Goal: Task Accomplishment & Management: Manage account settings

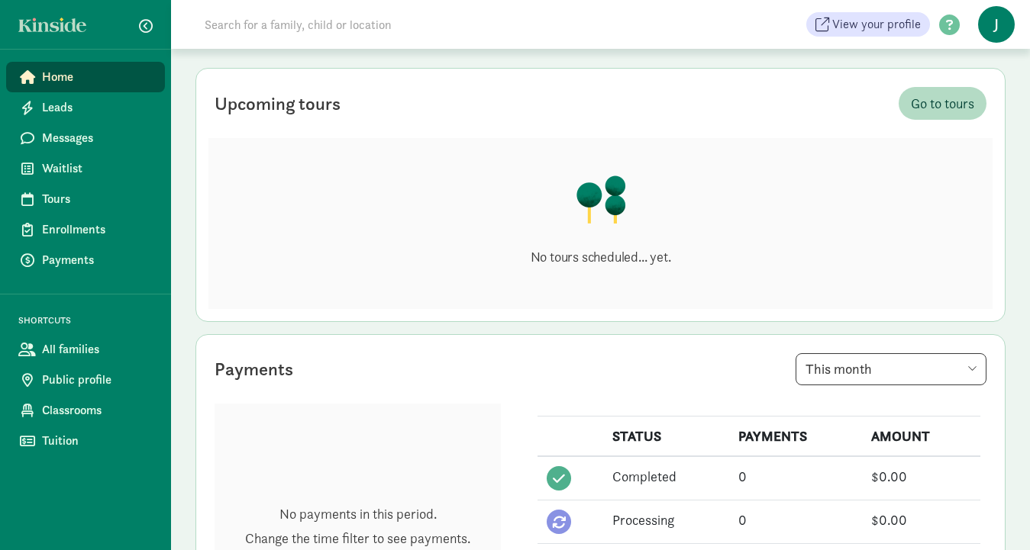
scroll to position [24, 0]
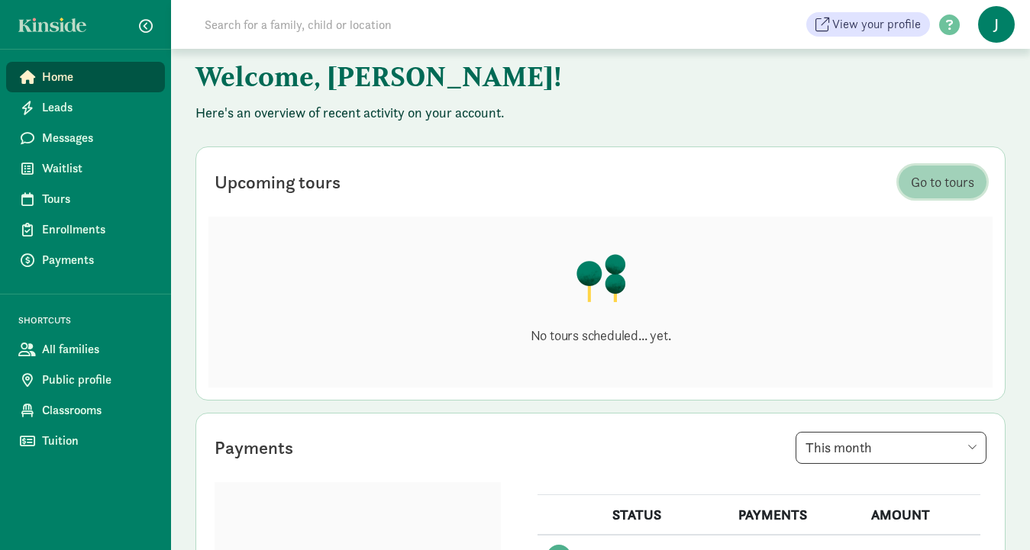
click at [937, 173] on span "Go to tours" at bounding box center [942, 182] width 63 height 21
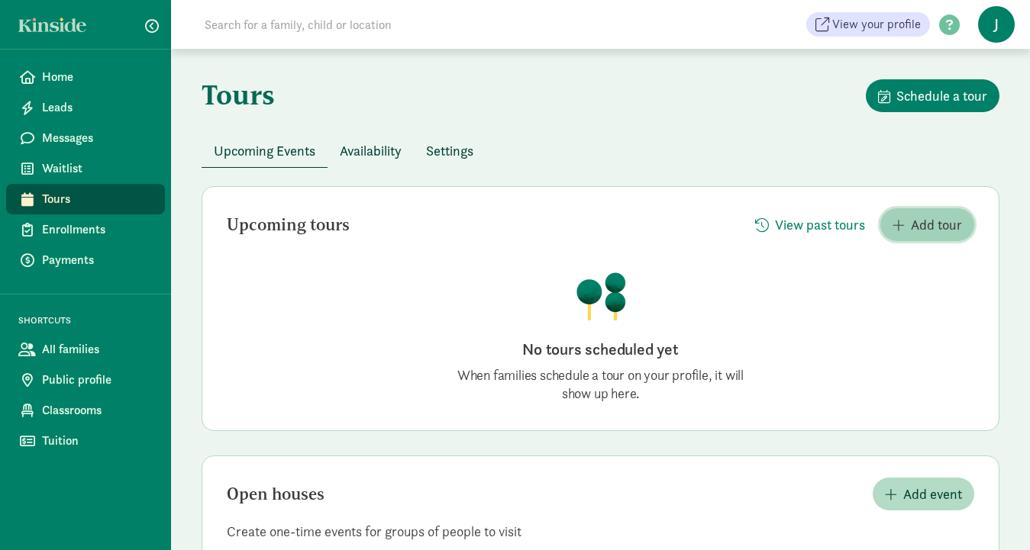
click at [932, 225] on span "Add tour" at bounding box center [936, 225] width 51 height 21
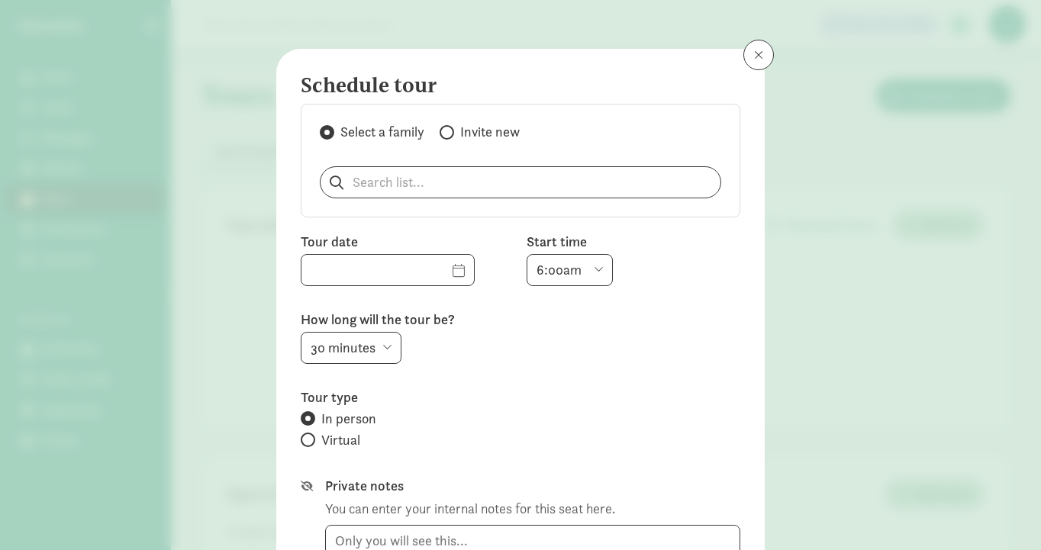
click at [758, 60] on button at bounding box center [759, 55] width 31 height 31
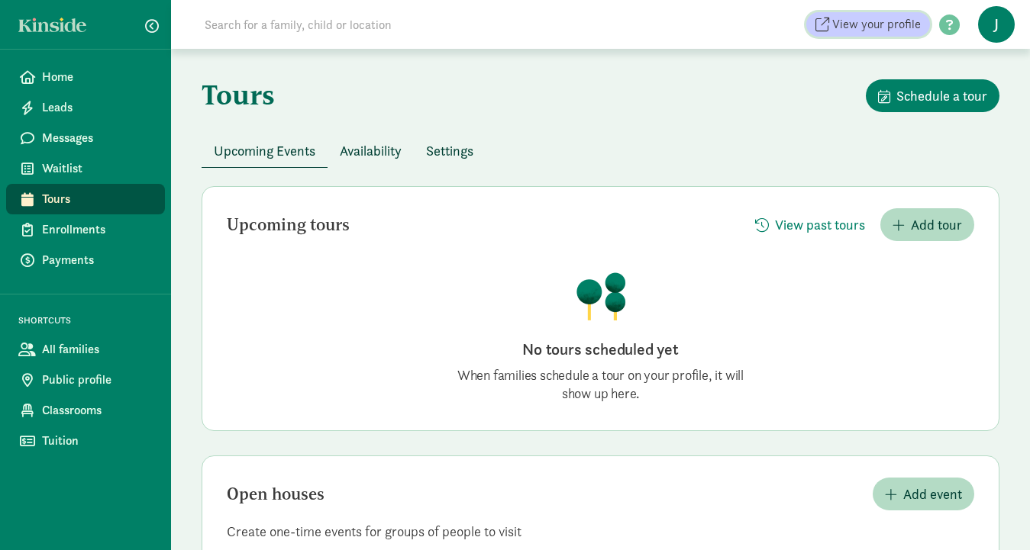
click at [903, 21] on span "View your profile" at bounding box center [876, 24] width 89 height 18
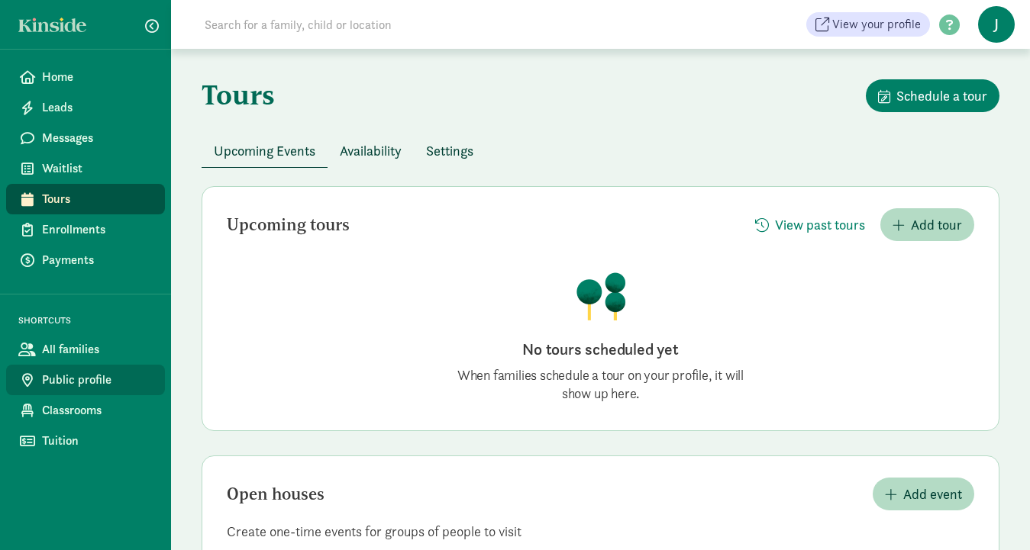
click at [64, 373] on span "Public profile" at bounding box center [97, 380] width 111 height 18
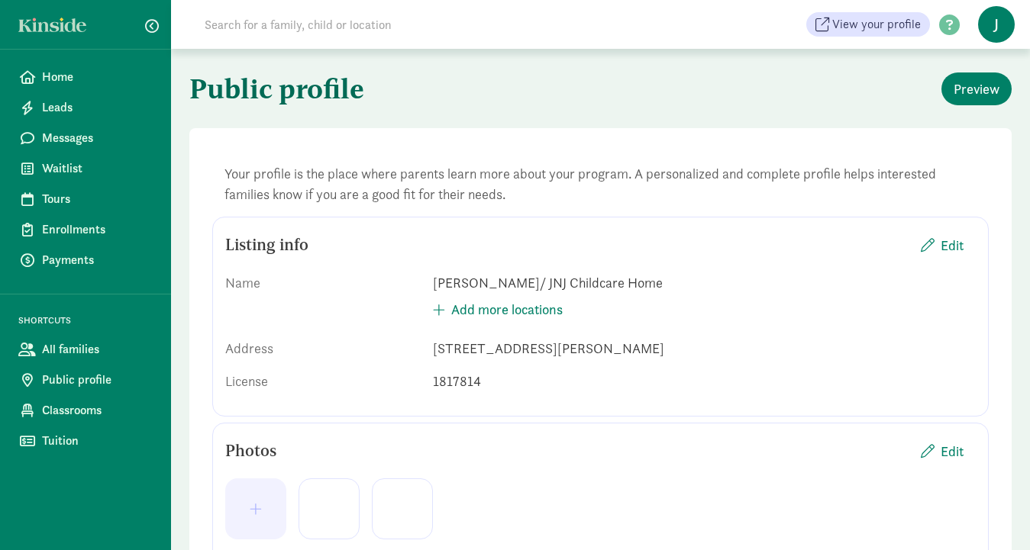
scroll to position [13, 0]
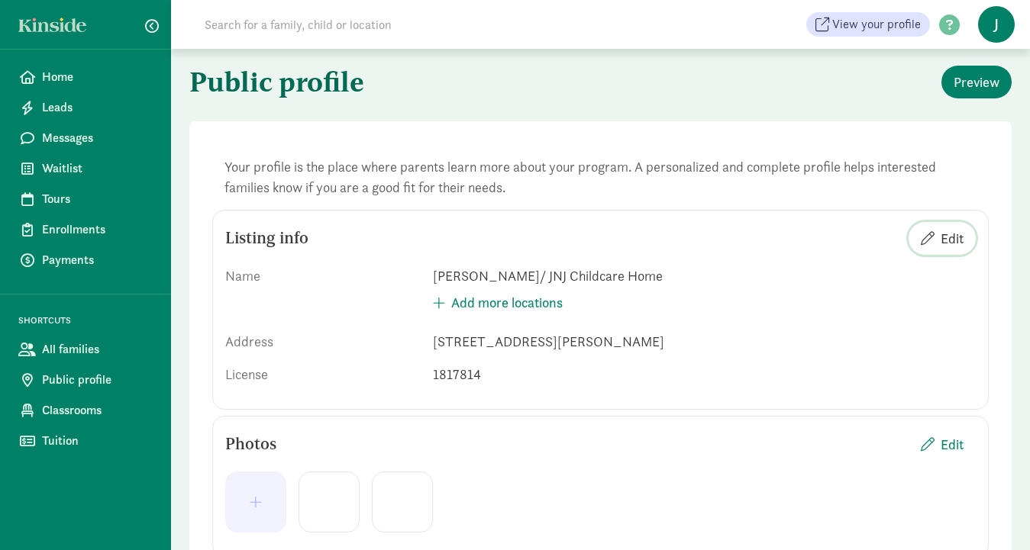
click at [953, 237] on span "Edit" at bounding box center [952, 238] width 23 height 21
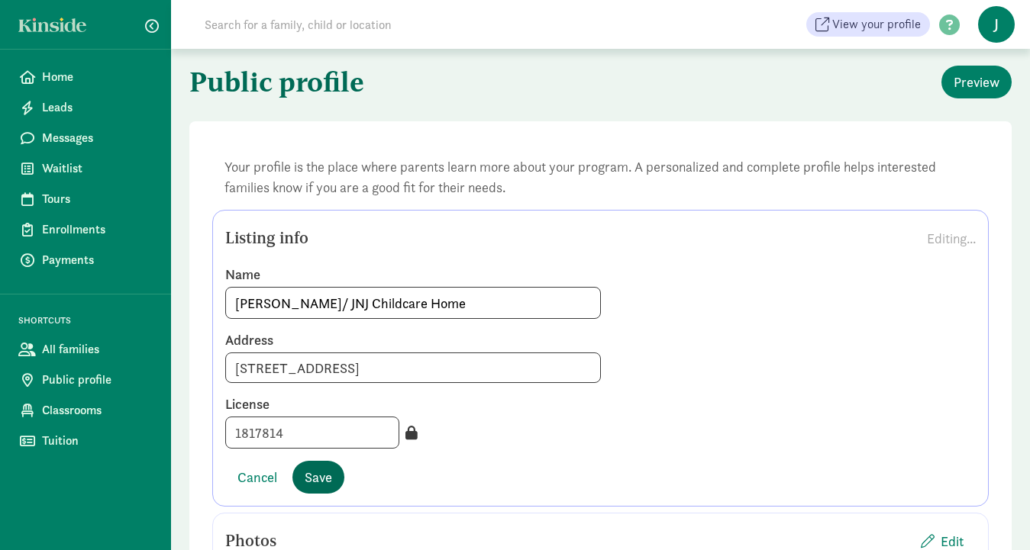
type input "1506 Palcio Real Dr, Houston, TX 77047"
click at [313, 485] on span "Save" at bounding box center [318, 477] width 27 height 21
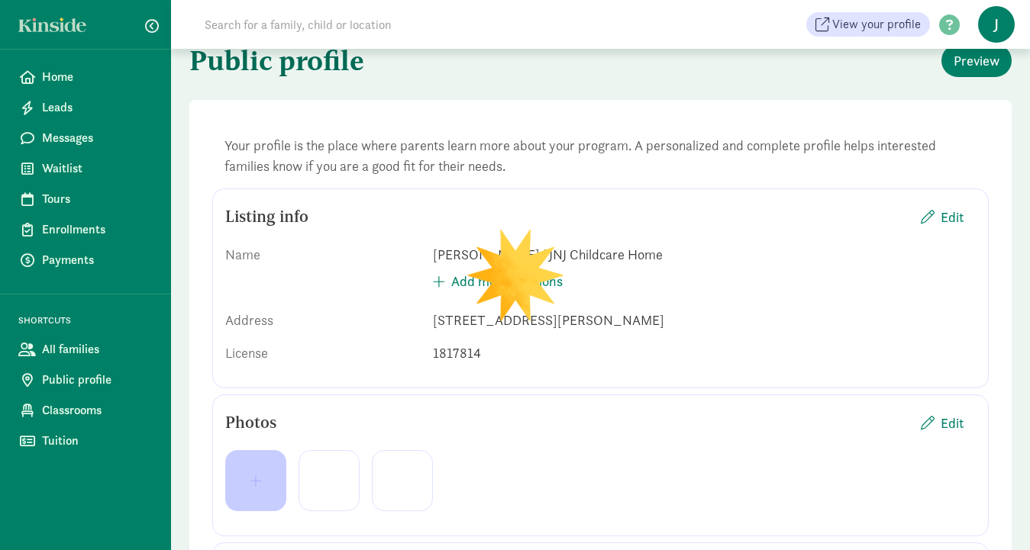
scroll to position [37, 0]
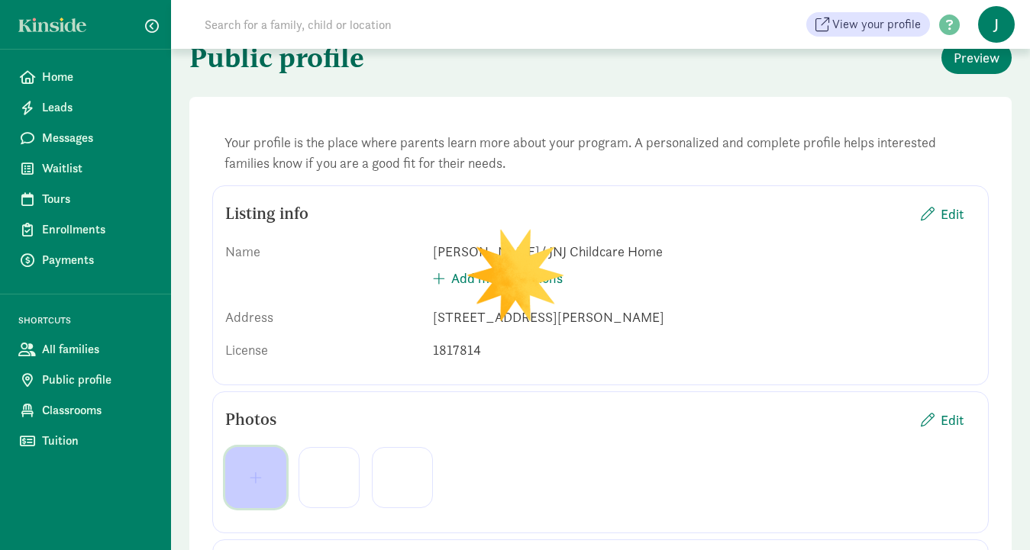
click at [264, 473] on span "button" at bounding box center [255, 478] width 37 height 14
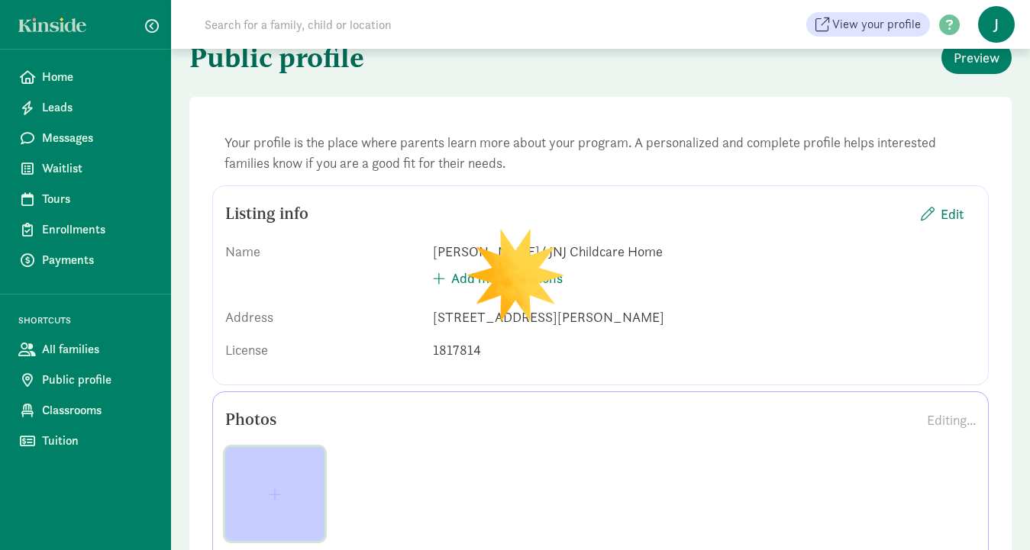
click at [281, 483] on button "button" at bounding box center [274, 494] width 99 height 94
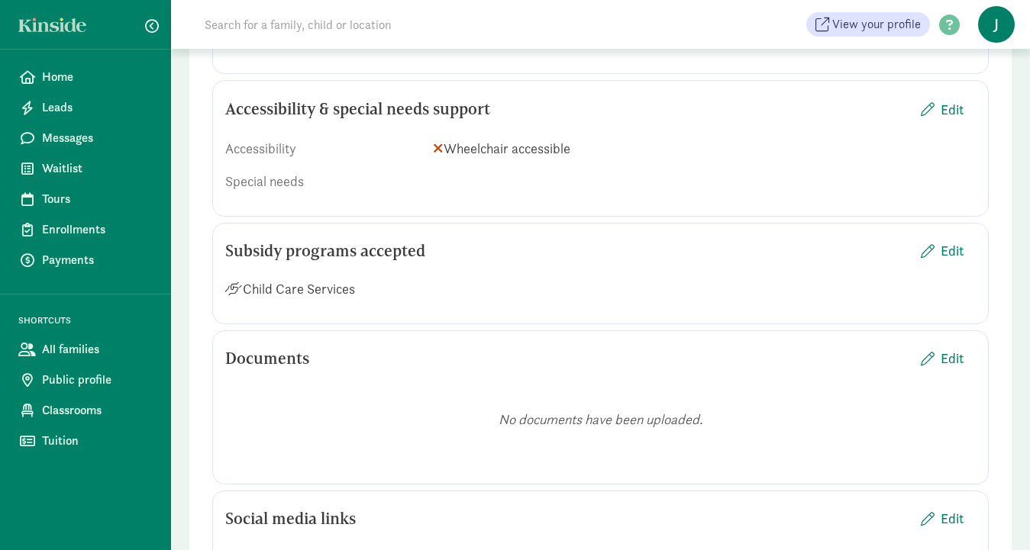
scroll to position [2021, 0]
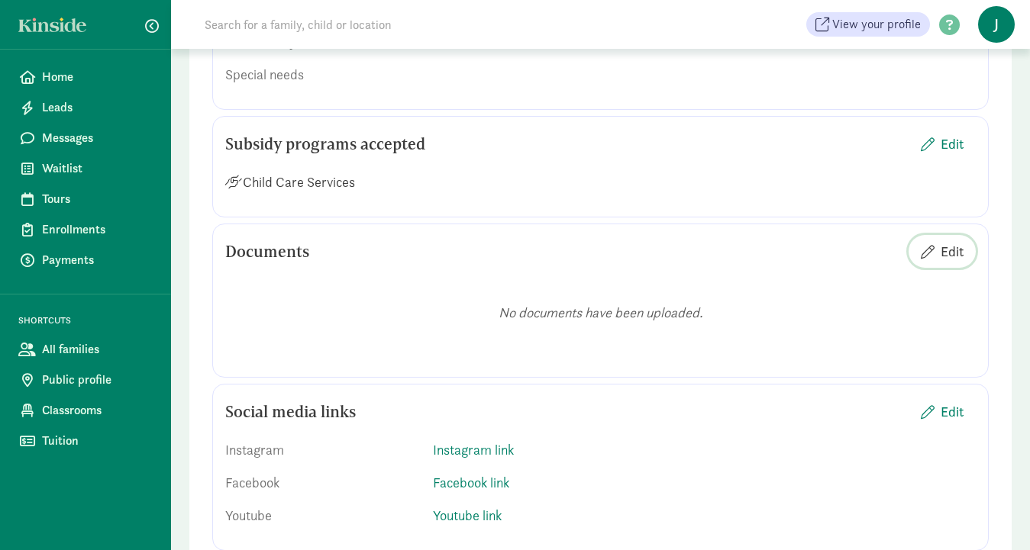
click at [956, 241] on span "Edit" at bounding box center [952, 251] width 23 height 21
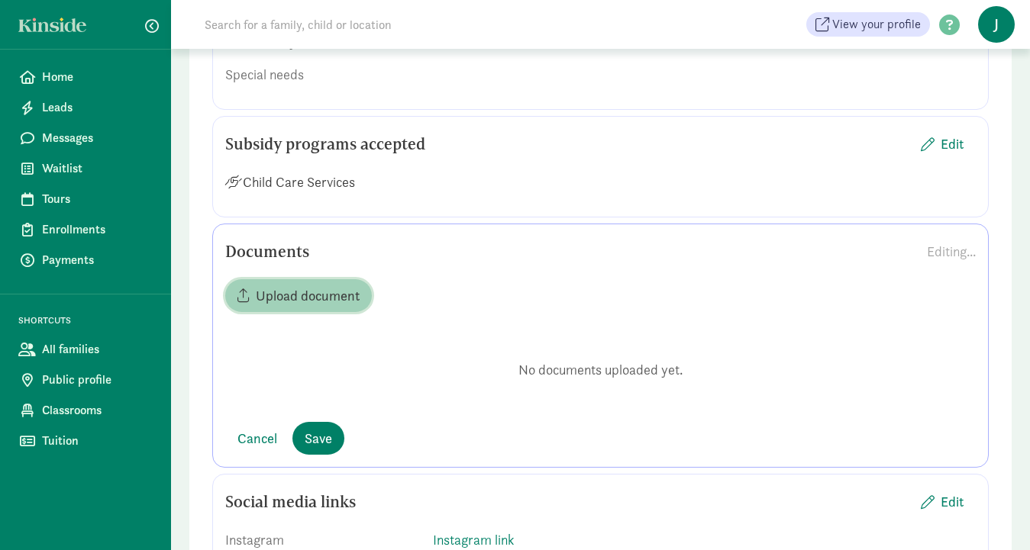
click at [322, 286] on span "Upload document" at bounding box center [308, 296] width 104 height 21
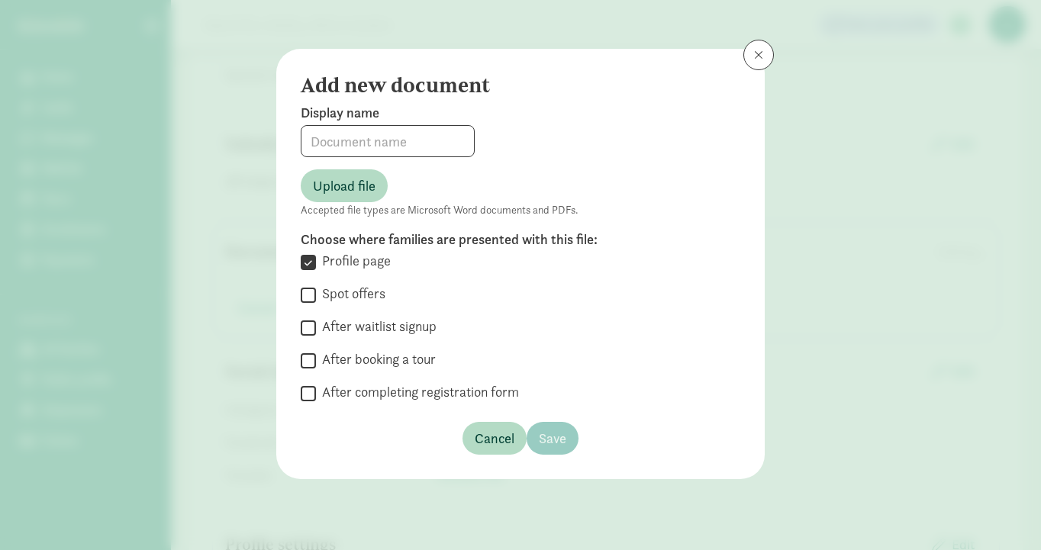
click at [756, 56] on span at bounding box center [758, 55] width 9 height 12
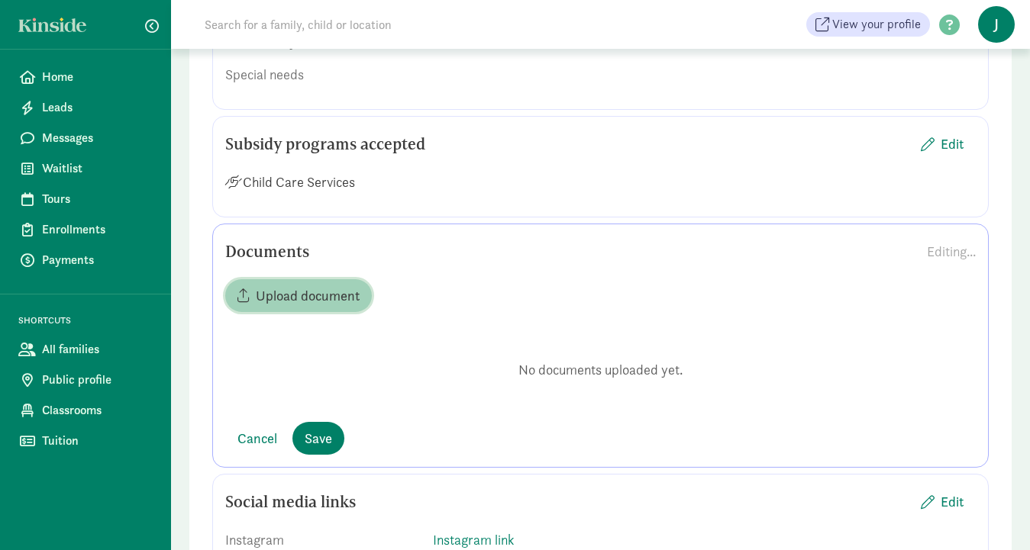
click at [305, 286] on span "Upload document" at bounding box center [308, 296] width 104 height 21
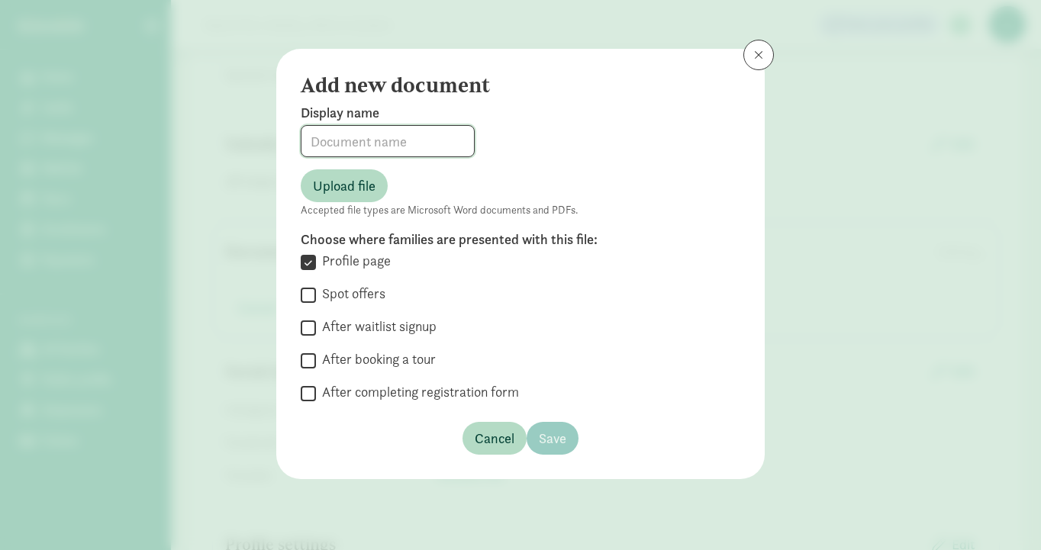
click at [386, 144] on input at bounding box center [388, 141] width 173 height 31
type input "Tuition and Fees"
click at [344, 189] on span "Upload file" at bounding box center [344, 186] width 63 height 21
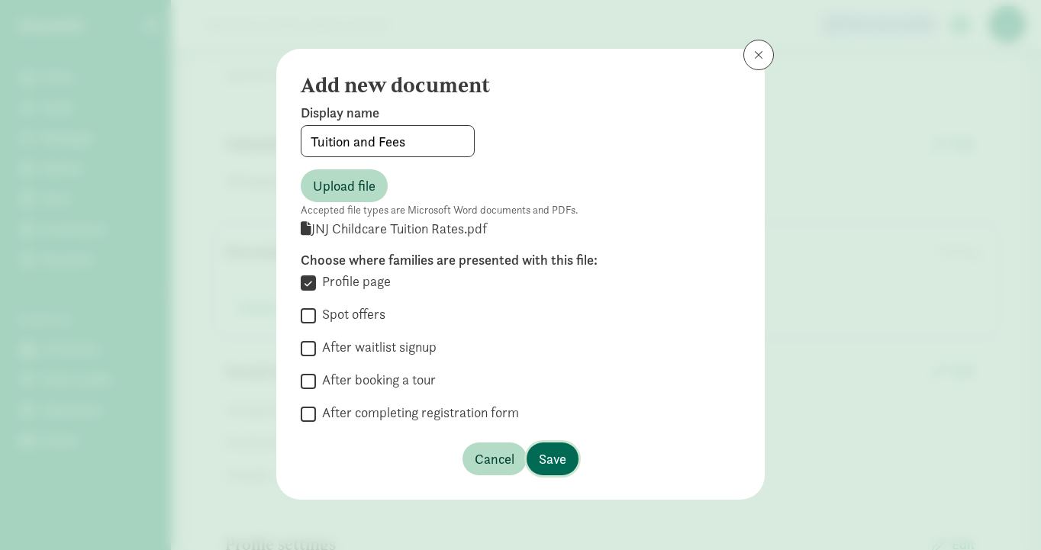
click at [553, 464] on span "Save" at bounding box center [552, 459] width 27 height 21
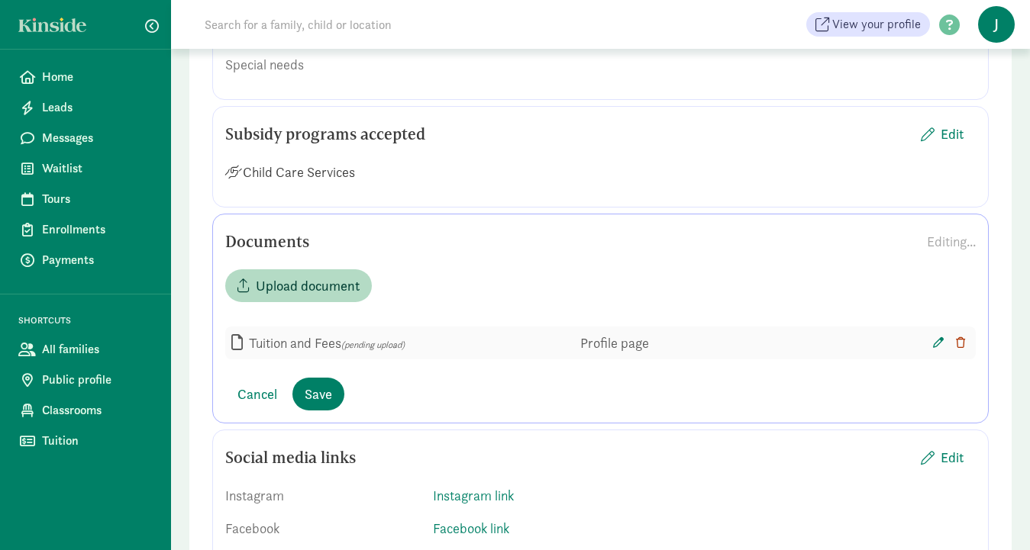
scroll to position [2173, 0]
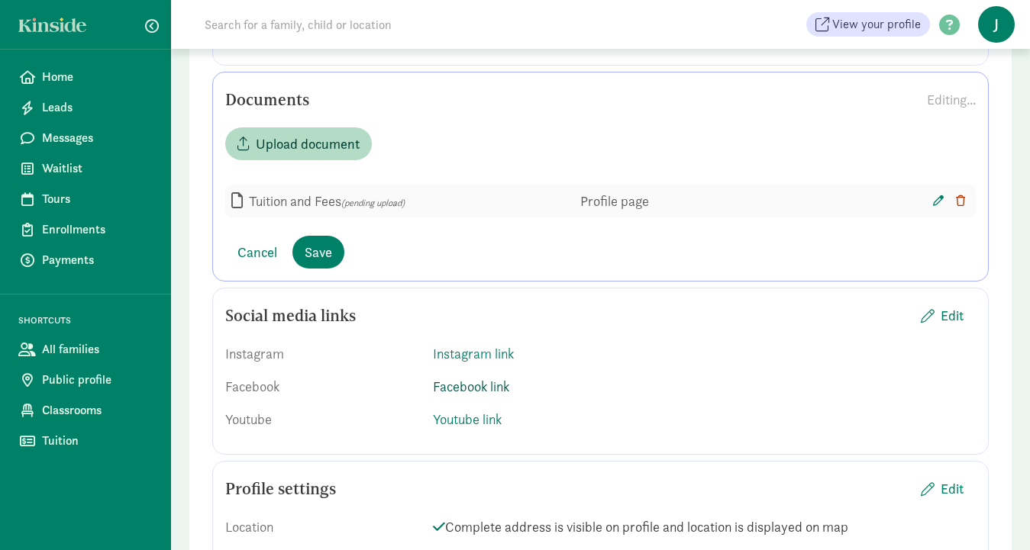
click at [489, 378] on link "Facebook link" at bounding box center [471, 387] width 76 height 18
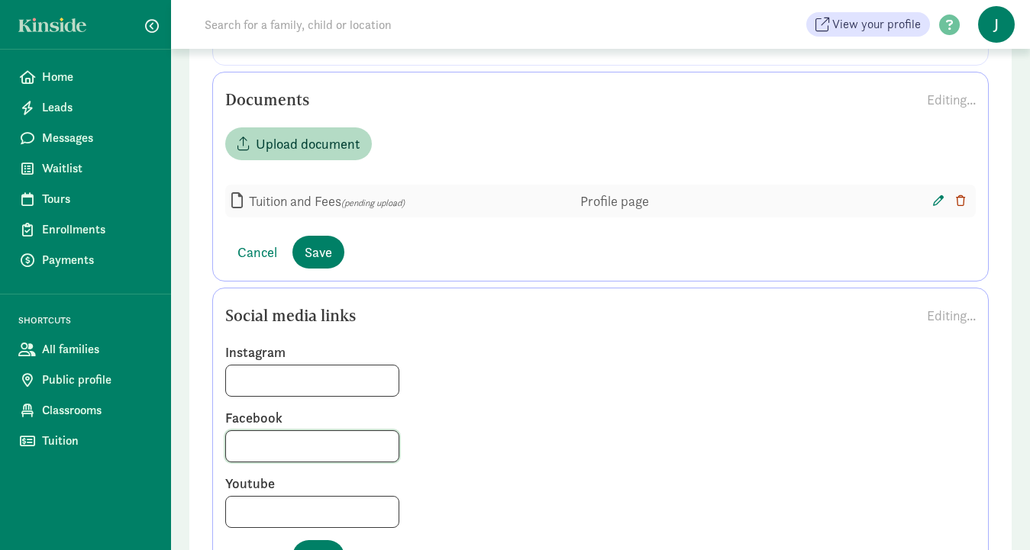
click at [256, 431] on input at bounding box center [312, 446] width 173 height 31
paste input "https://www.facebook.com/profile.php?id=61576893238106"
type input "https://www.facebook.com/profile.php?id=61576893238106"
click at [547, 344] on label "Instagram" at bounding box center [600, 353] width 750 height 18
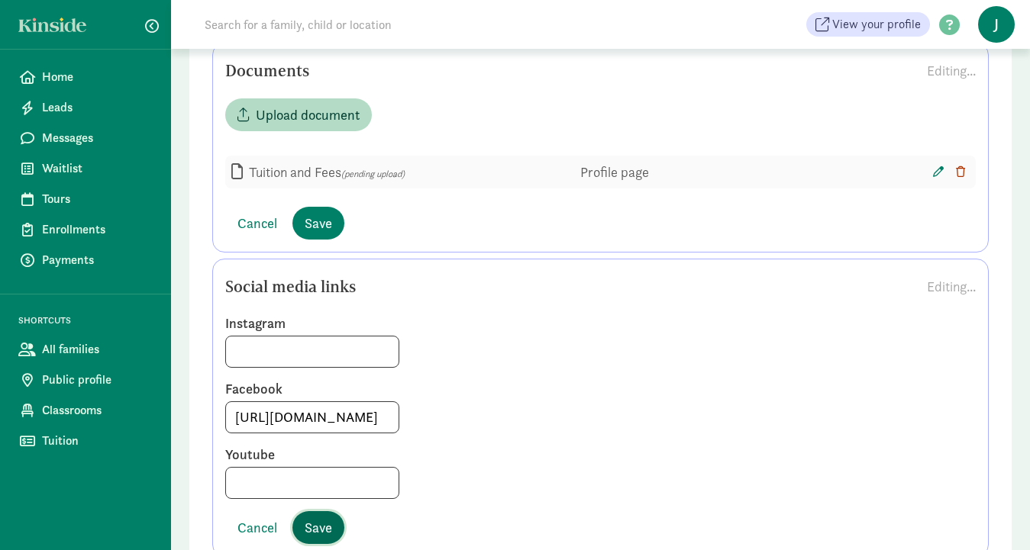
click at [327, 518] on span "Save" at bounding box center [318, 528] width 27 height 21
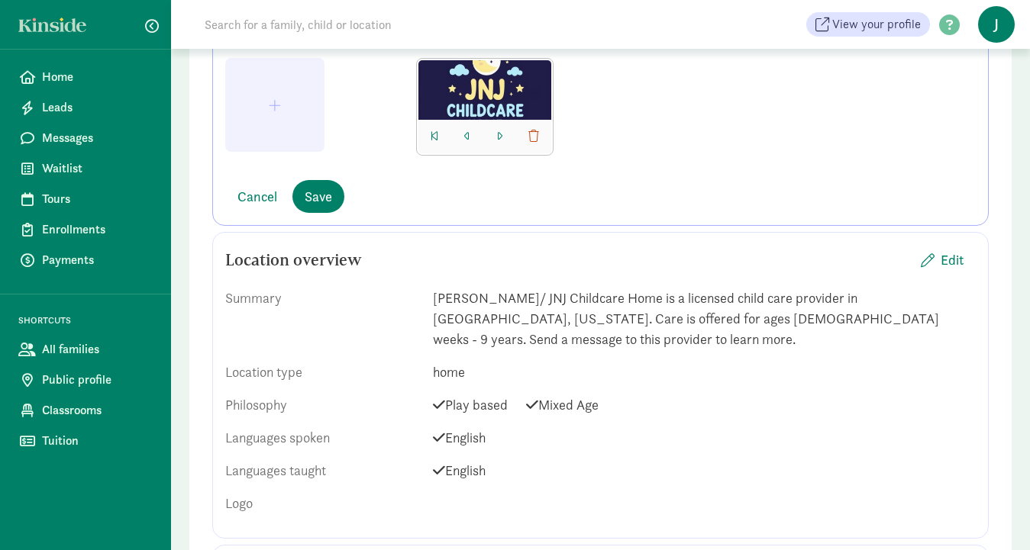
scroll to position [0, 0]
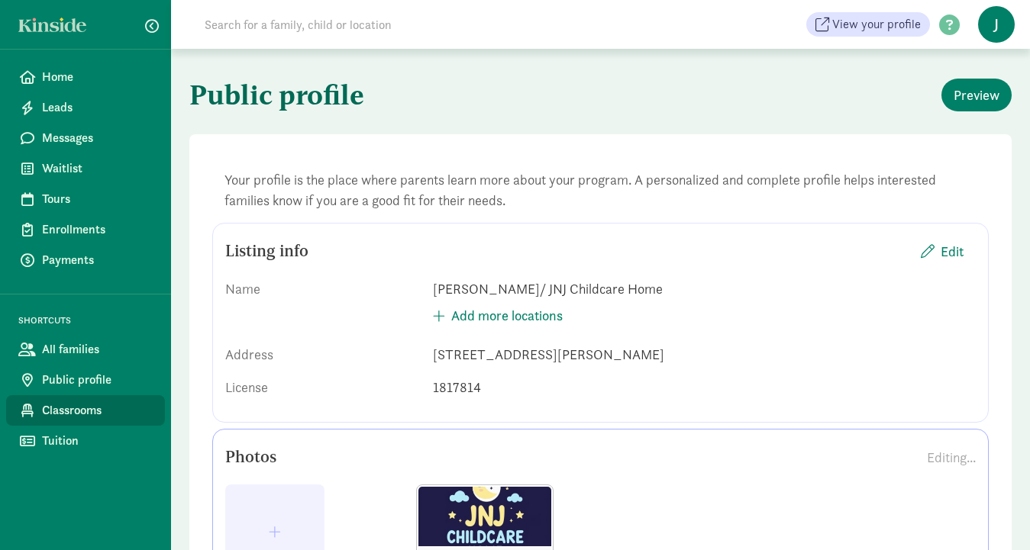
click at [69, 412] on span "Classrooms" at bounding box center [97, 411] width 111 height 18
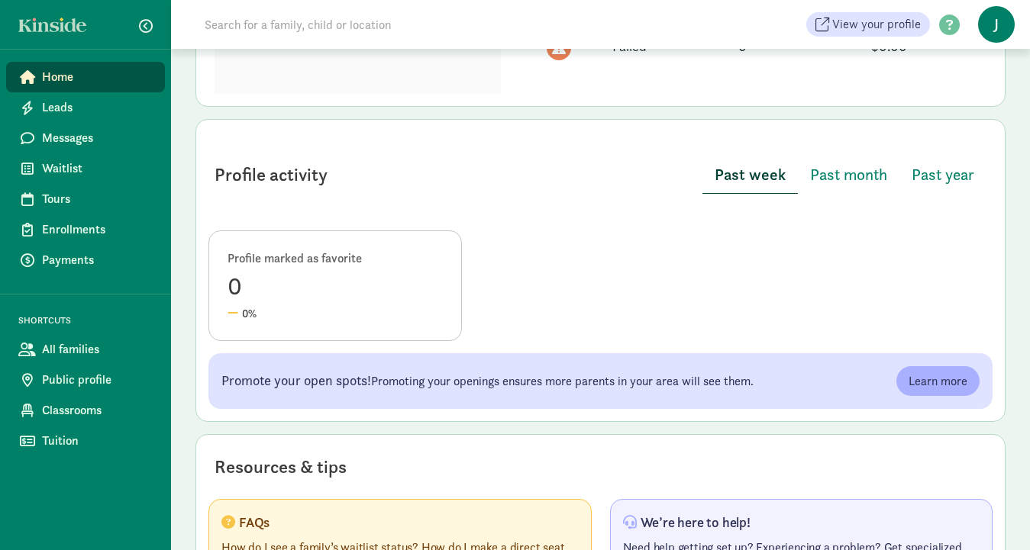
scroll to position [667, 0]
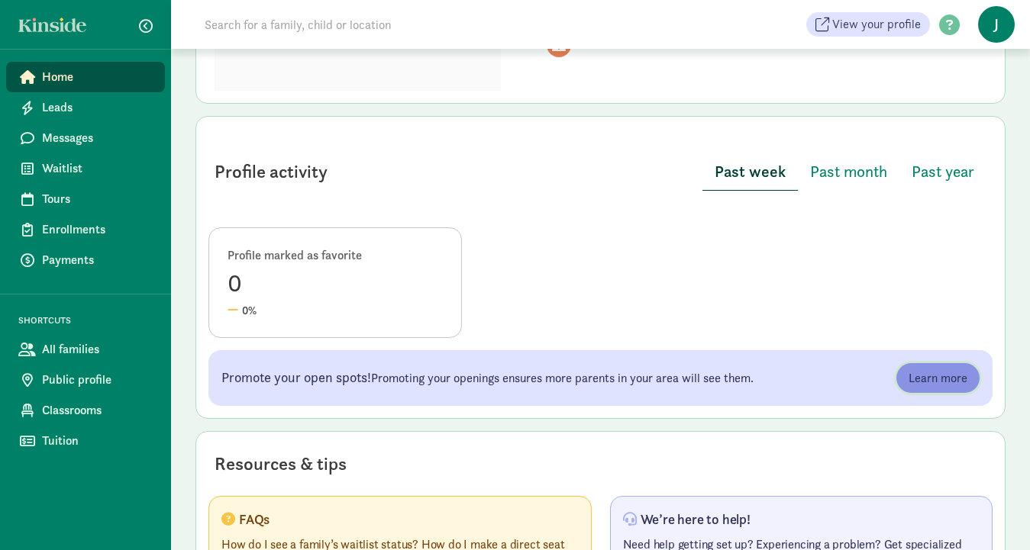
click at [951, 369] on span "Learn more" at bounding box center [937, 378] width 59 height 18
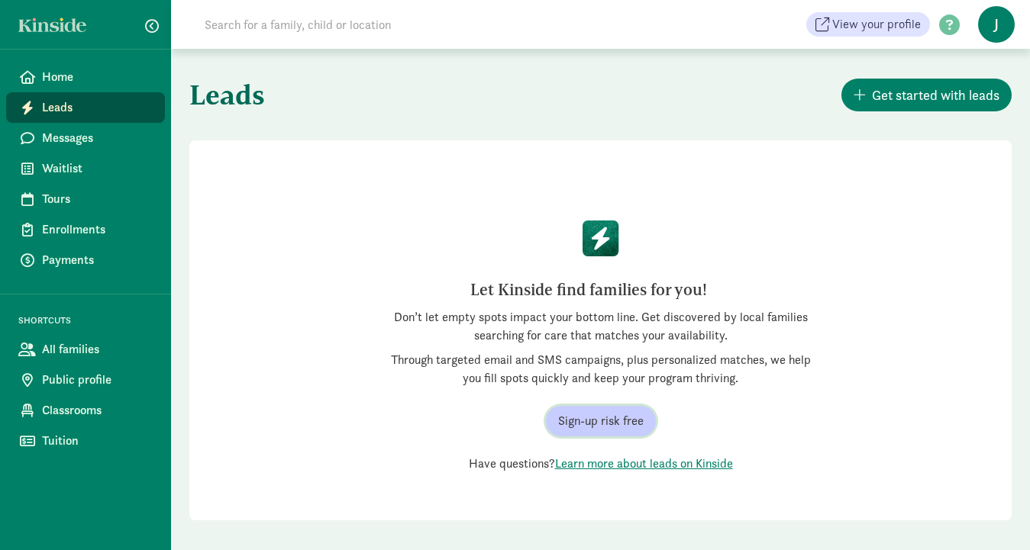
click at [607, 421] on span "Sign-up risk free" at bounding box center [601, 421] width 86 height 18
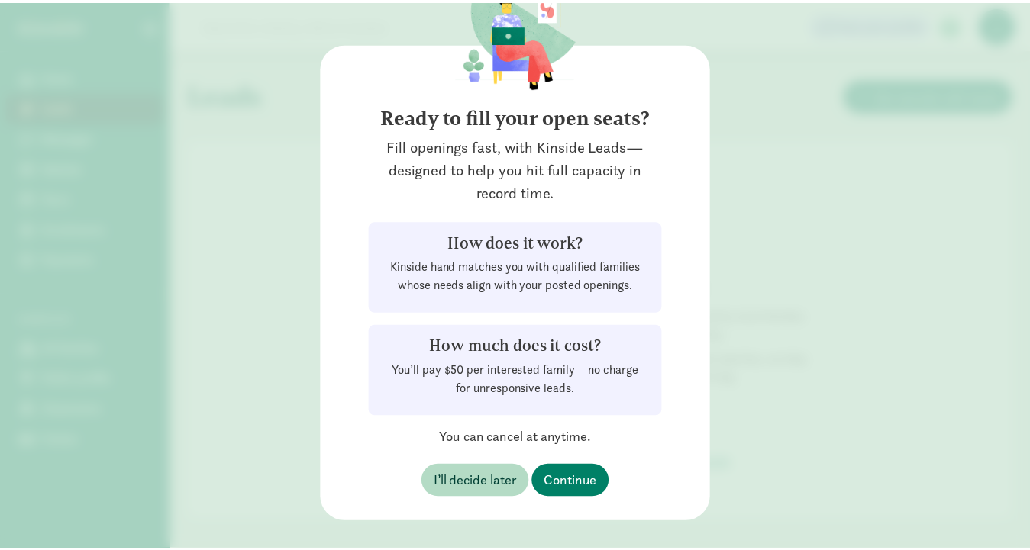
scroll to position [66, 0]
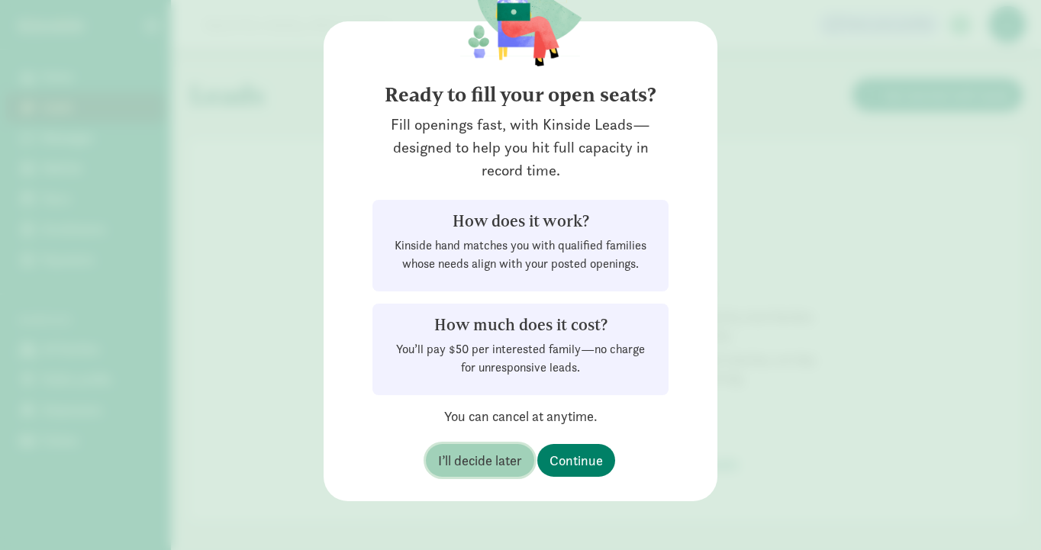
click at [481, 468] on span "I’ll decide later" at bounding box center [480, 460] width 84 height 21
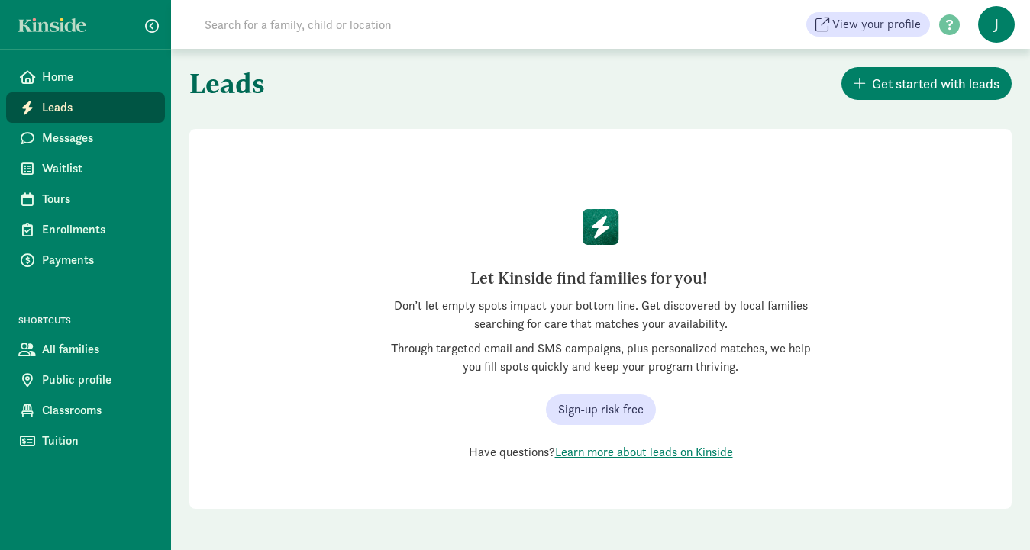
scroll to position [0, 0]
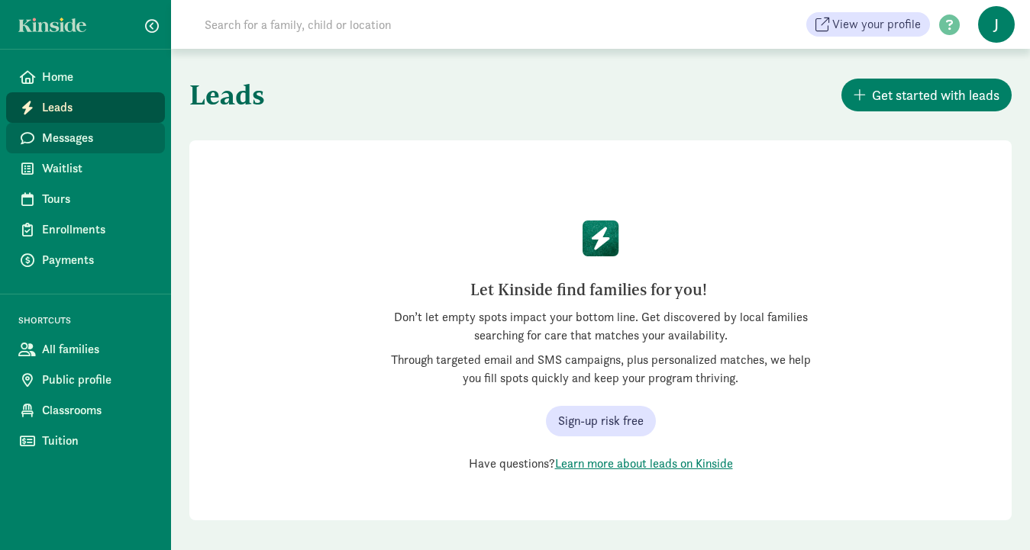
click at [92, 136] on span "Messages" at bounding box center [97, 138] width 111 height 18
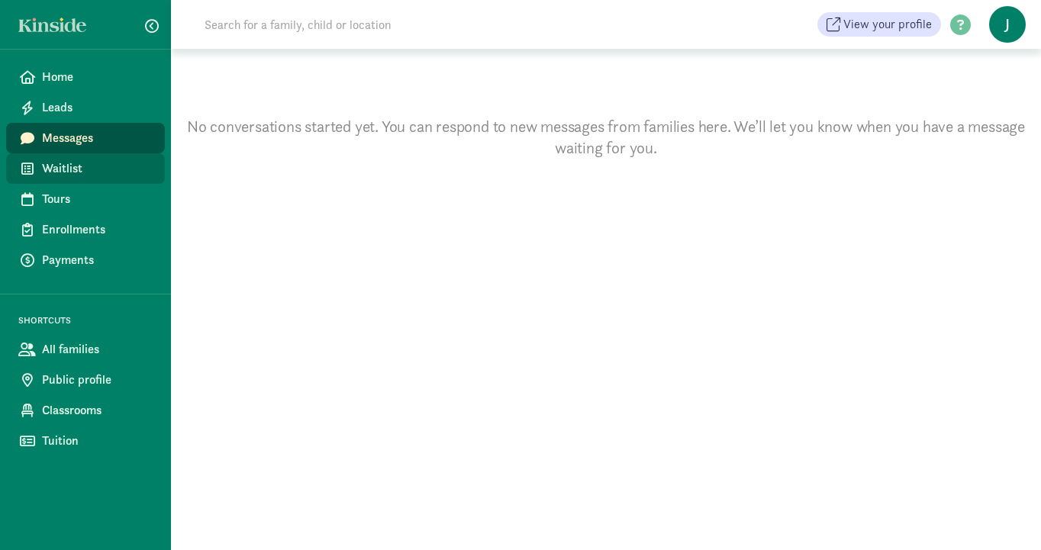
click at [66, 173] on span "Waitlist" at bounding box center [97, 169] width 111 height 18
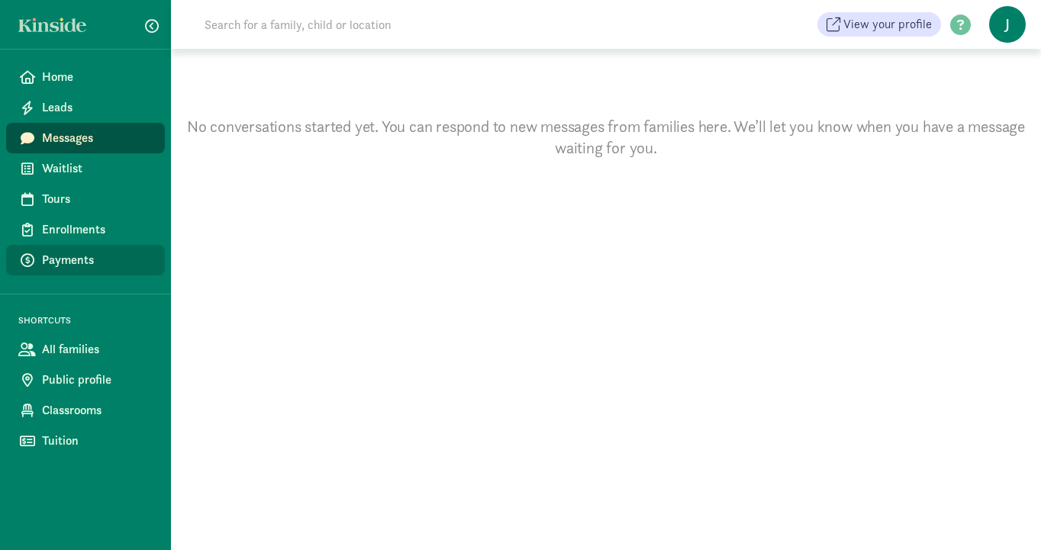
click at [73, 263] on span "Payments" at bounding box center [97, 260] width 111 height 18
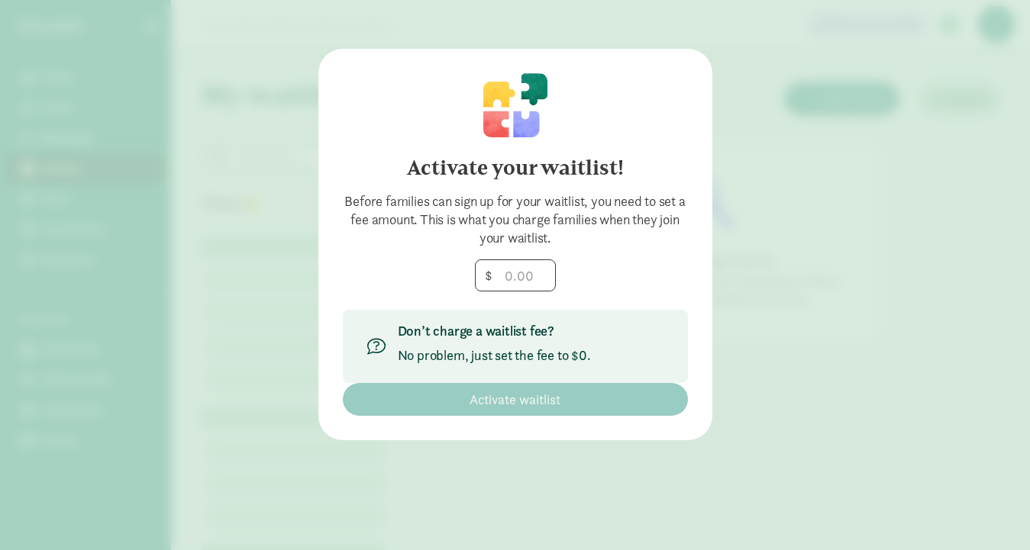
click at [699, 73] on div "Activate your waitlist! Before families can sign up for your waitlist, you need…" at bounding box center [515, 245] width 394 height 392
click at [414, 53] on div "Activate your waitlist! Before families can sign up for your waitlist, you need…" at bounding box center [515, 245] width 394 height 392
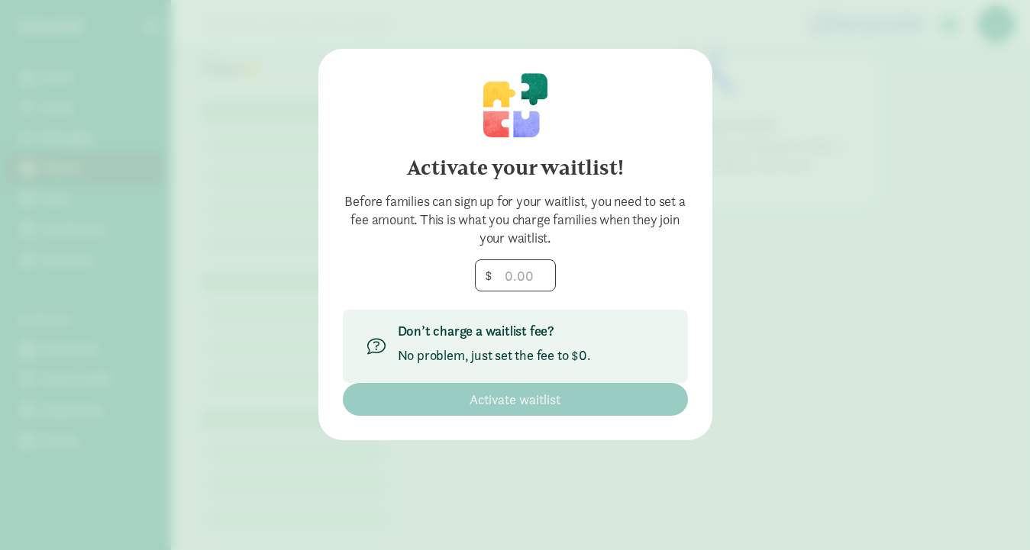
click at [664, 274] on div "$" at bounding box center [515, 276] width 345 height 32
click at [518, 267] on input "number" at bounding box center [515, 275] width 79 height 31
drag, startPoint x: 507, startPoint y: 273, endPoint x: 537, endPoint y: 276, distance: 30.8
click at [537, 276] on input "number" at bounding box center [515, 275] width 79 height 31
click at [539, 276] on input "number" at bounding box center [515, 275] width 79 height 31
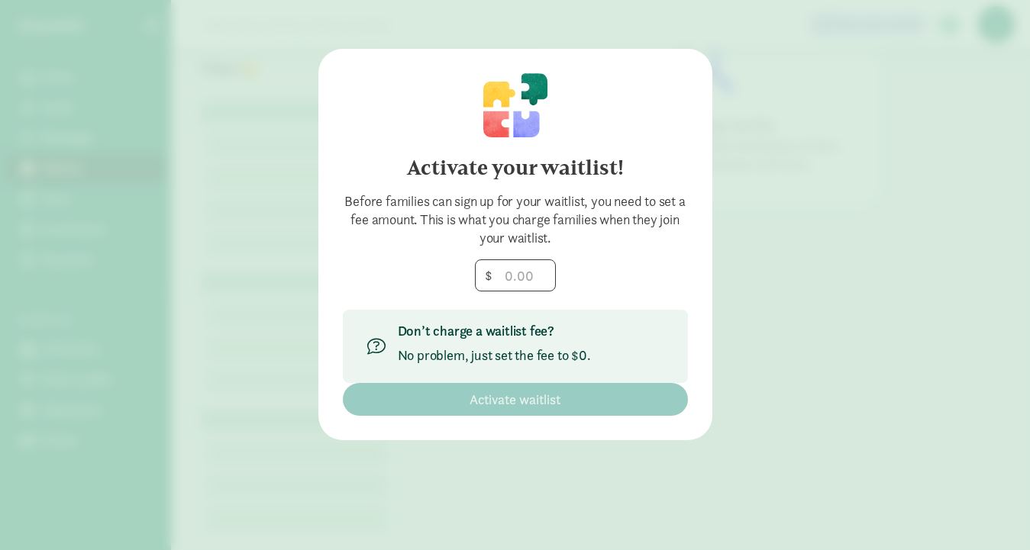
click at [787, 144] on div "Activate your waitlist! Before families can sign up for your waitlist, you need…" at bounding box center [515, 275] width 1030 height 550
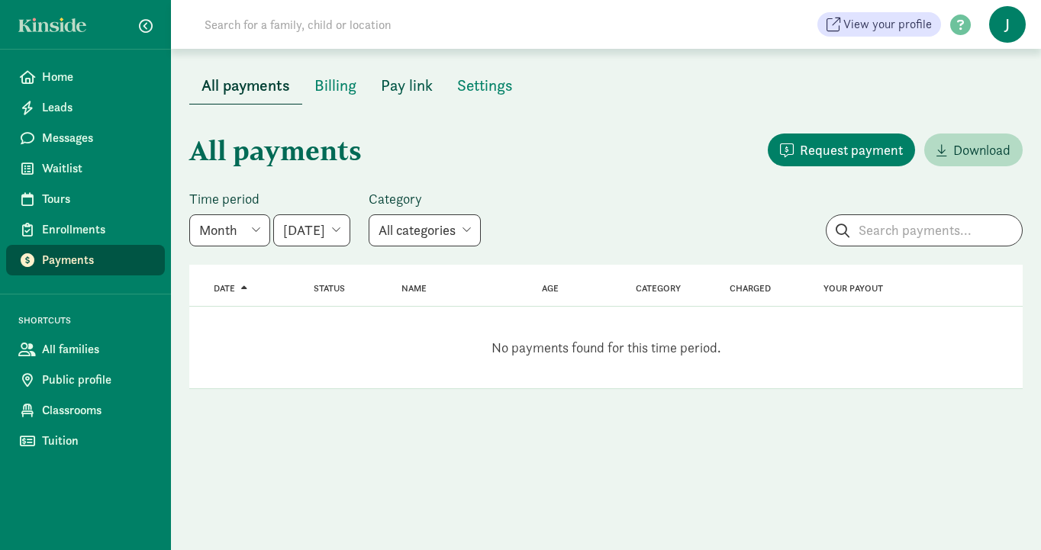
click at [411, 83] on span "Pay link" at bounding box center [407, 85] width 52 height 24
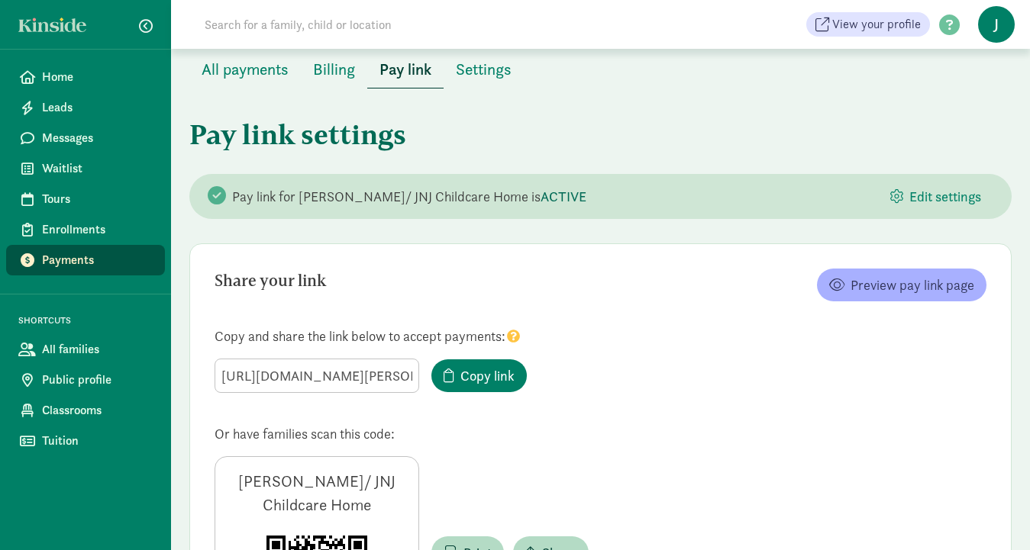
scroll to position [13, 0]
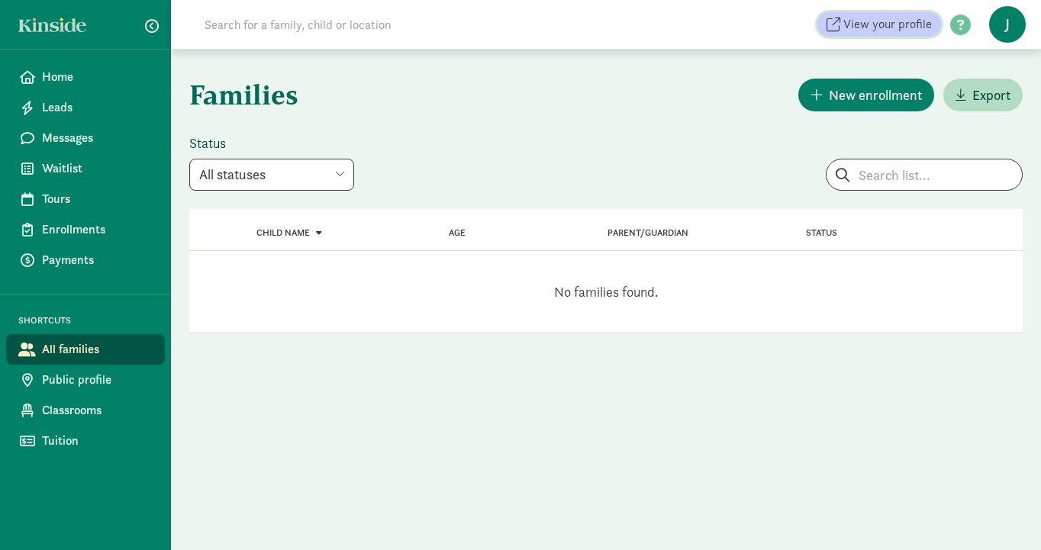
click at [873, 34] on link "View your profile" at bounding box center [880, 24] width 124 height 24
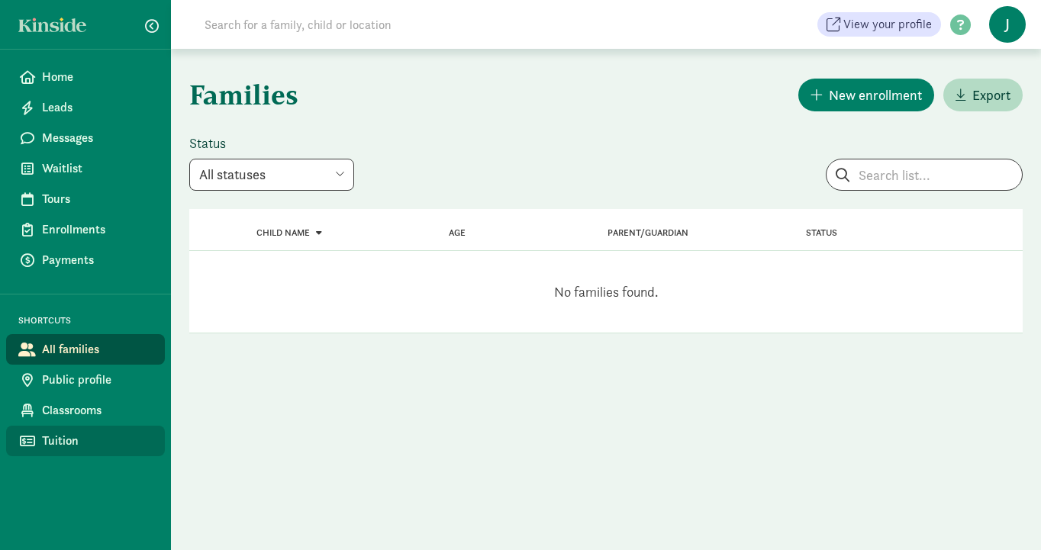
click at [60, 445] on span "Tuition" at bounding box center [97, 441] width 111 height 18
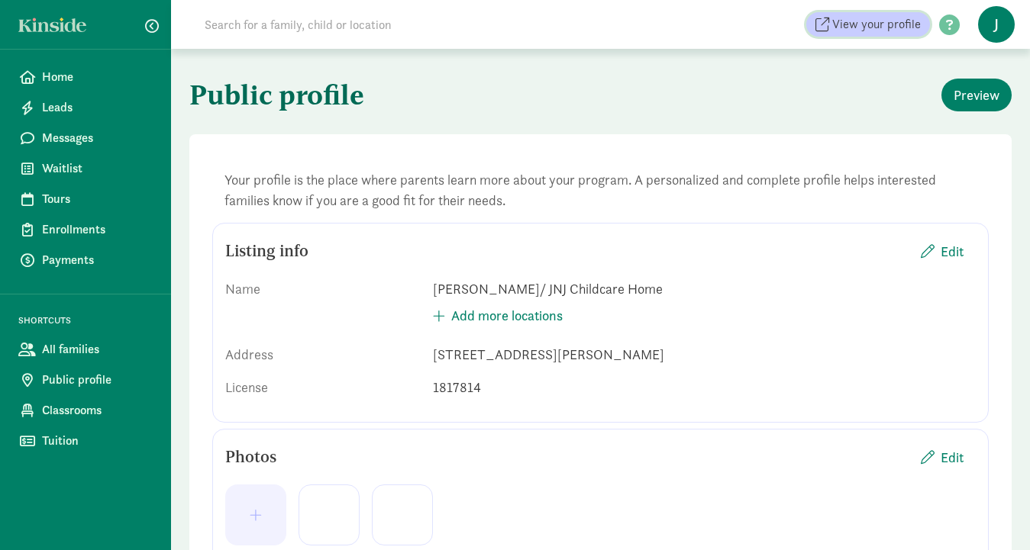
click at [861, 23] on span "View your profile" at bounding box center [876, 24] width 89 height 18
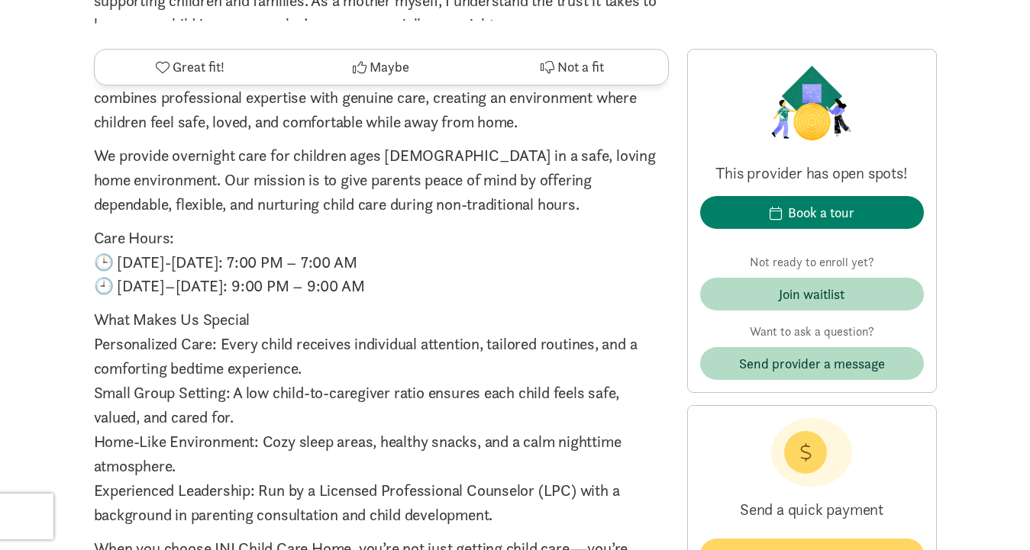
scroll to position [2094, 0]
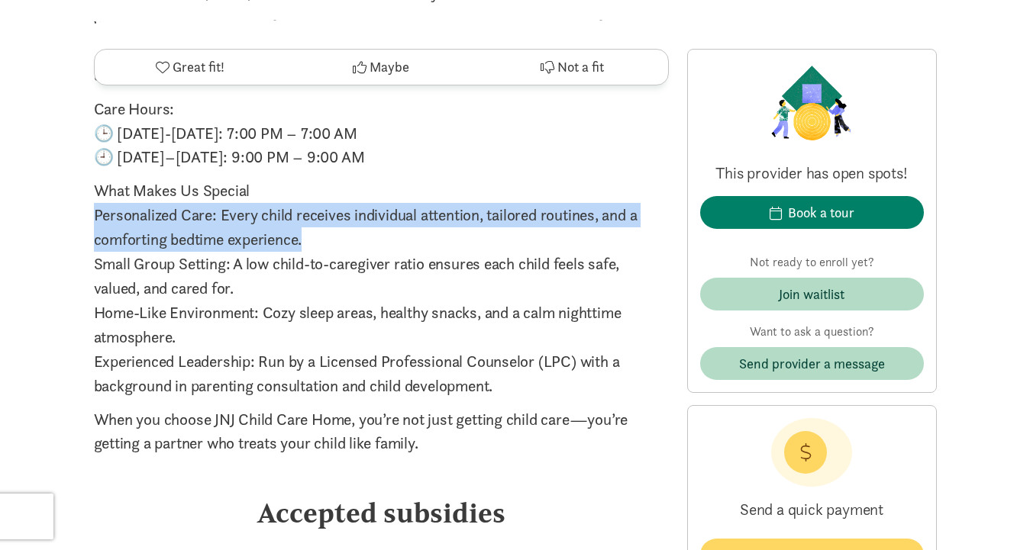
drag, startPoint x: 90, startPoint y: 168, endPoint x: 315, endPoint y: 198, distance: 226.5
copy p "Personalized Care: Every child receives individual attention, tailored routines…"
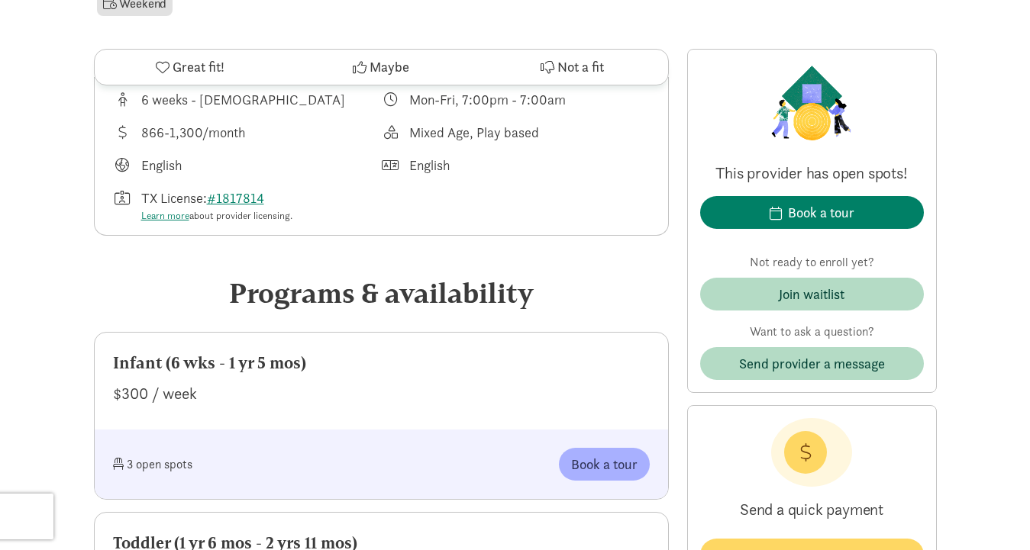
scroll to position [0, 0]
